Goal: Check status: Check status

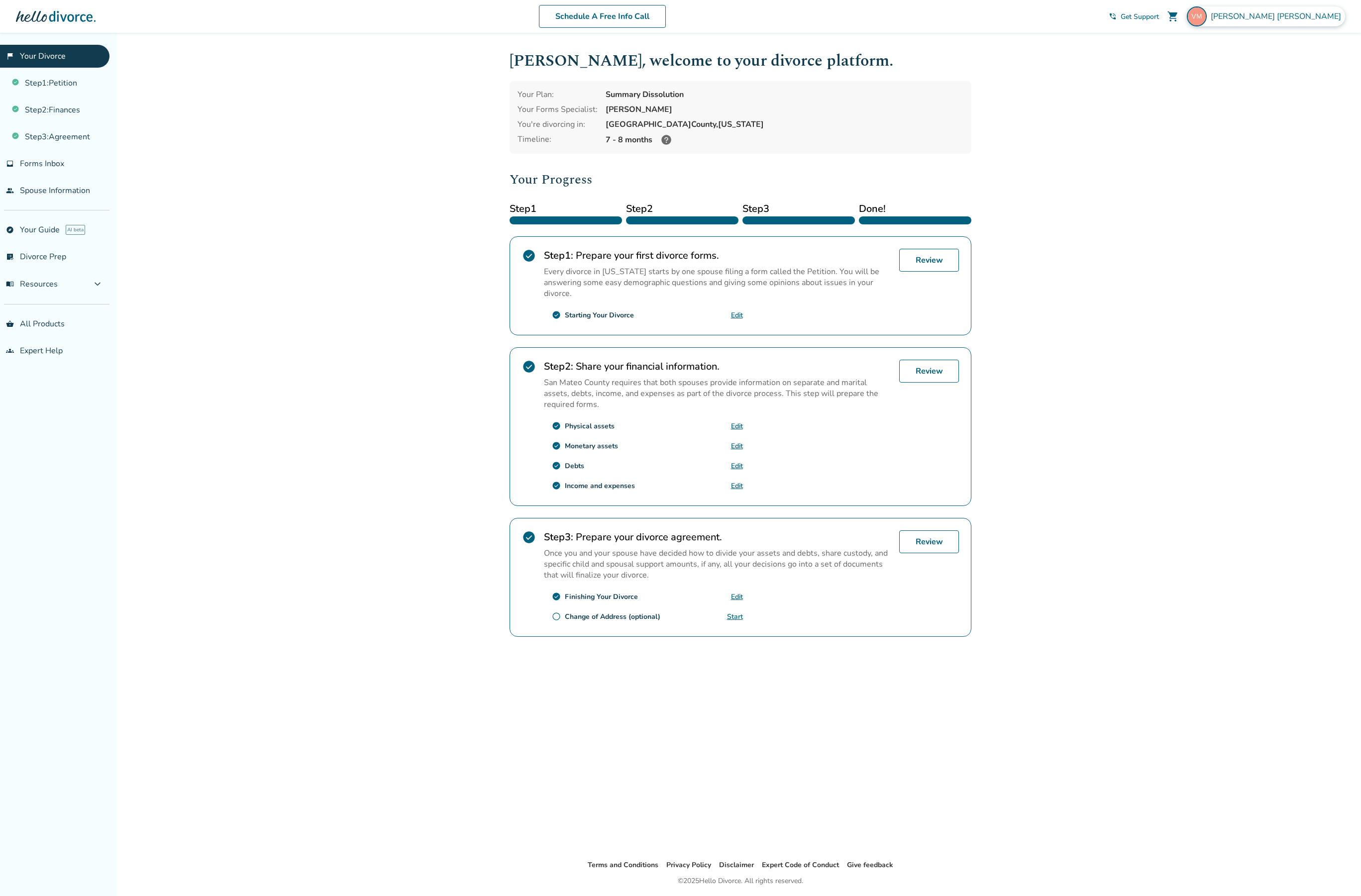
click at [1207, 21] on img at bounding box center [1196, 16] width 20 height 20
click at [1179, 17] on span "shopping_cart" at bounding box center [1173, 16] width 12 height 12
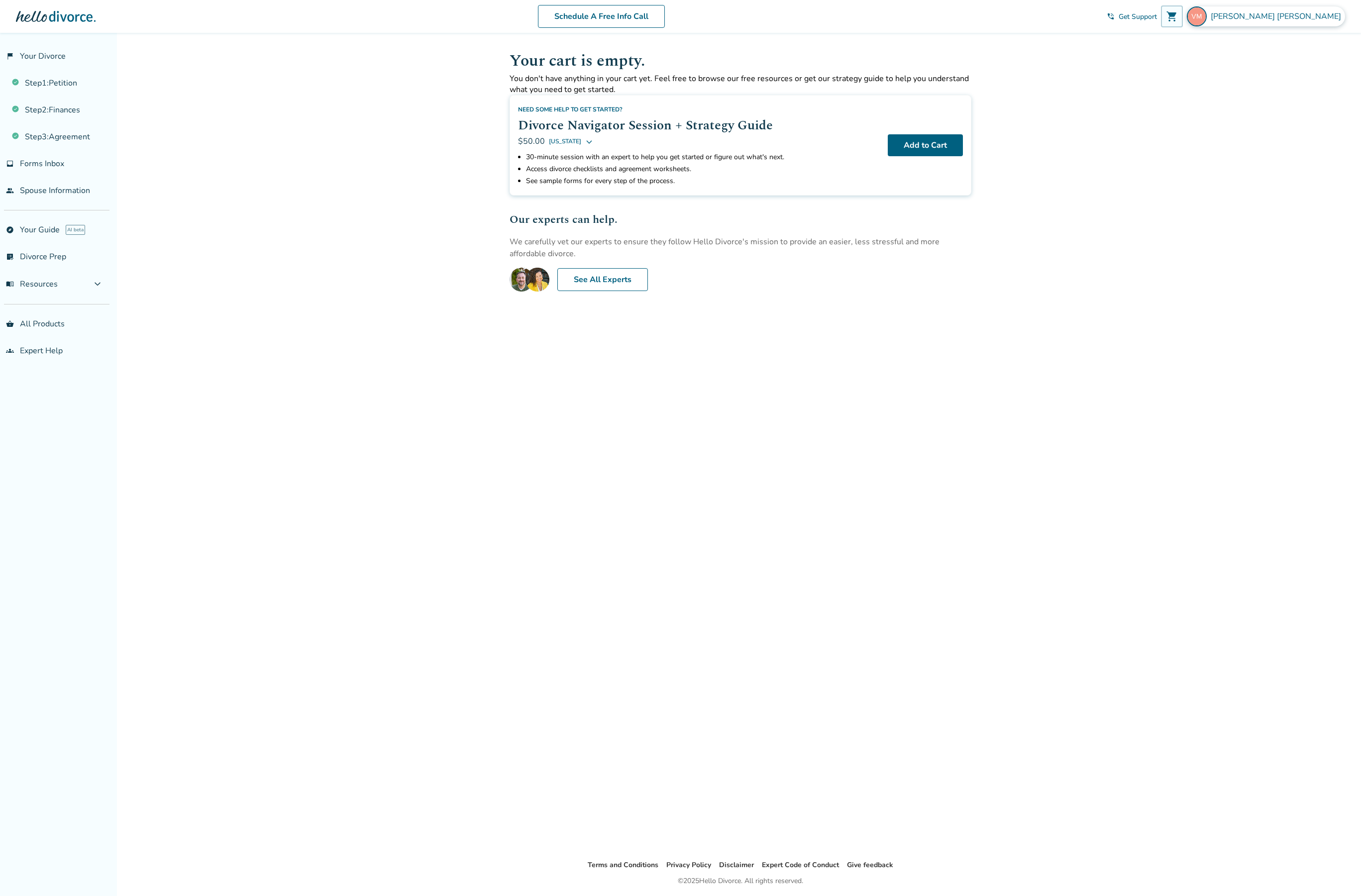
click at [1261, 17] on span "[PERSON_NAME]" at bounding box center [1278, 16] width 134 height 11
drag, startPoint x: 1249, startPoint y: 106, endPoint x: 1246, endPoint y: 113, distance: 7.6
click at [1246, 113] on div "[PERSON_NAME] [EMAIL_ADDRESS][DOMAIN_NAME] Profile Orders Payments Sign Out Clo…" at bounding box center [1278, 104] width 149 height 153
click at [1249, 101] on link "Orders" at bounding box center [1240, 109] width 25 height 19
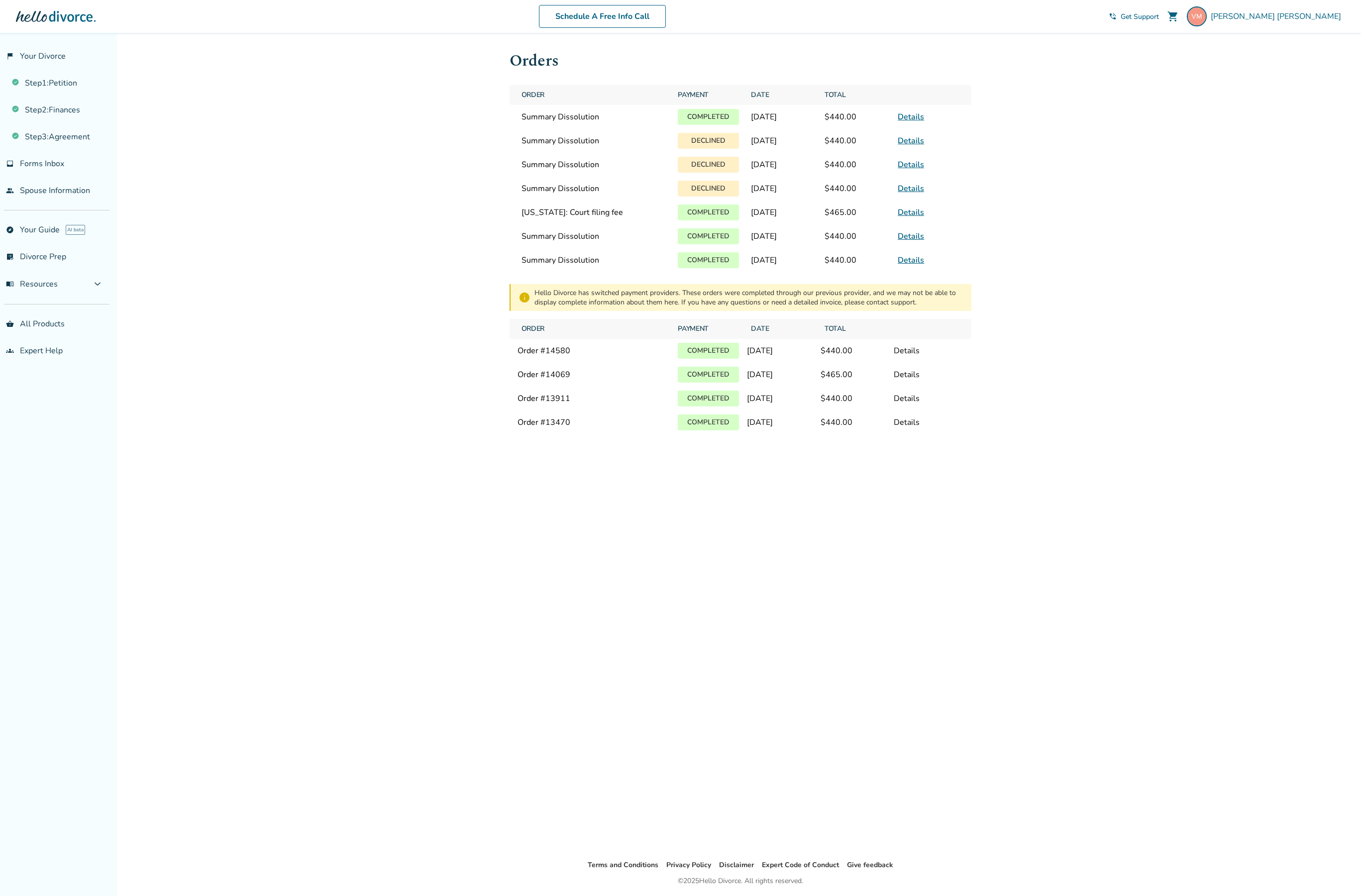
click at [696, 183] on span "Declined" at bounding box center [708, 189] width 69 height 24
click at [912, 194] on link "Details" at bounding box center [911, 188] width 26 height 11
drag, startPoint x: 826, startPoint y: 191, endPoint x: 577, endPoint y: 153, distance: 251.9
click at [577, 155] on div "Order Payment Date Total Summary Dissolution Completed [DATE] $440.00 Details S…" at bounding box center [740, 178] width 462 height 187
click at [913, 374] on div "Order # 14069 Completed [DATE] $ 465.00 Details" at bounding box center [740, 375] width 462 height 24
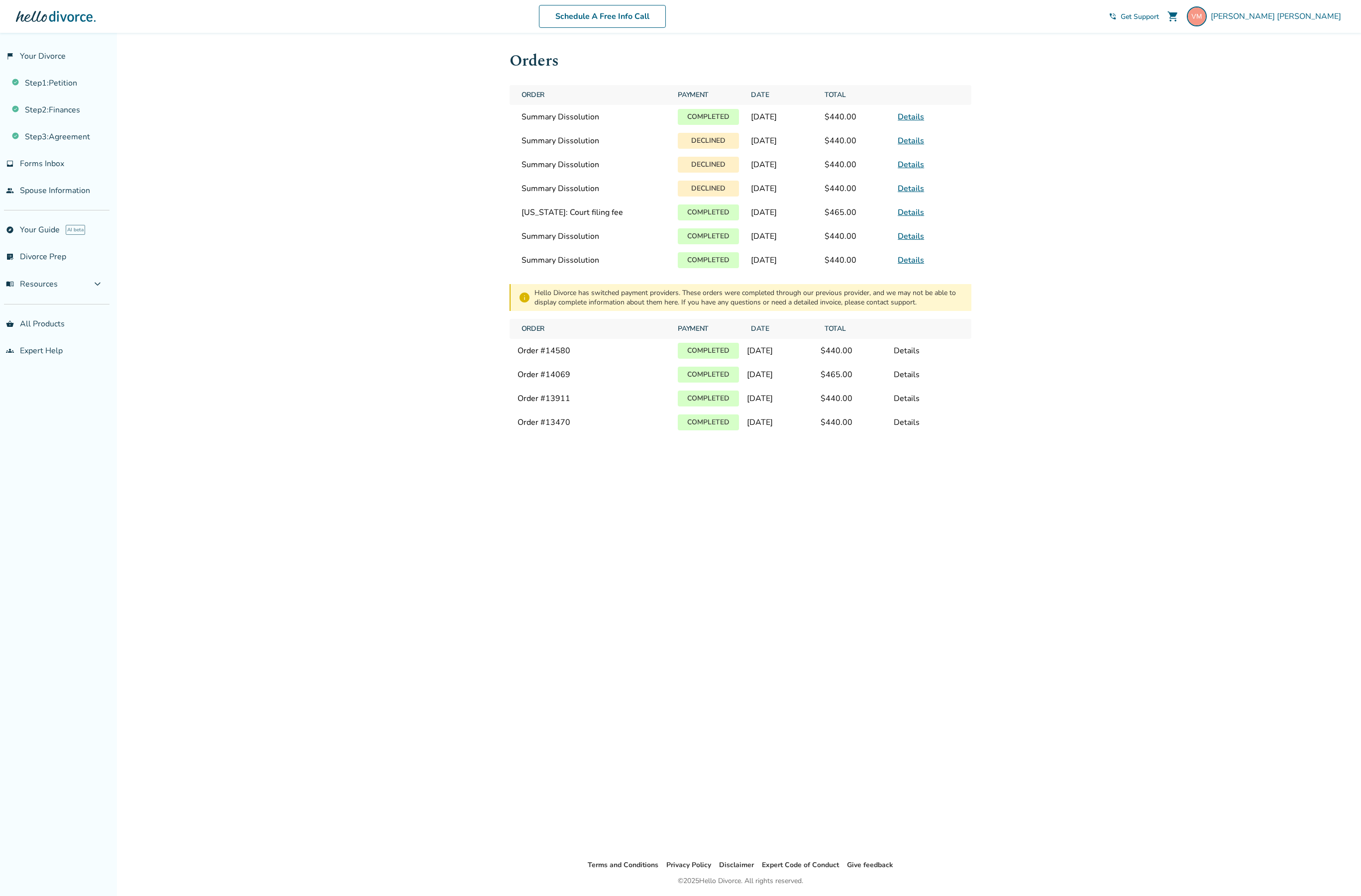
click at [900, 123] on link "Details" at bounding box center [911, 117] width 26 height 11
click at [903, 193] on link "Details" at bounding box center [911, 188] width 26 height 11
